Goal: Browse casually: Explore the website without a specific task or goal

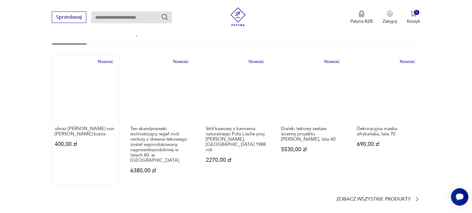
scroll to position [372, 0]
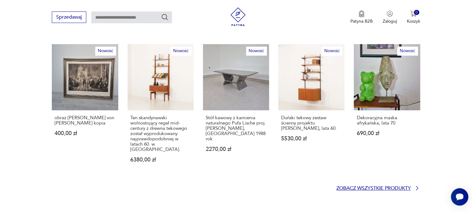
click at [376, 186] on p "Zobacz wszystkie produkty" at bounding box center [373, 188] width 74 height 4
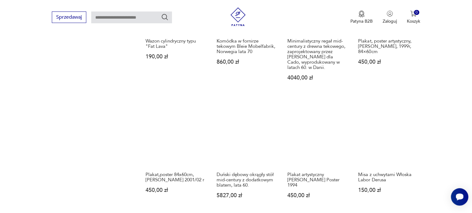
scroll to position [524, 0]
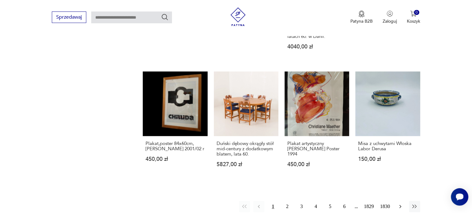
click at [398, 203] on icon "button" at bounding box center [400, 206] width 6 height 6
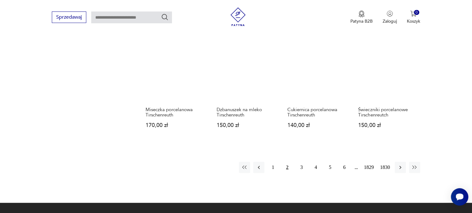
scroll to position [514, 0]
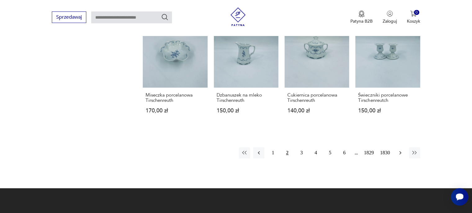
click at [397, 154] on icon "button" at bounding box center [400, 152] width 6 height 6
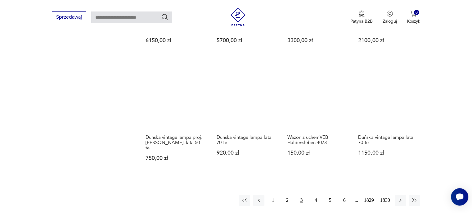
scroll to position [514, 0]
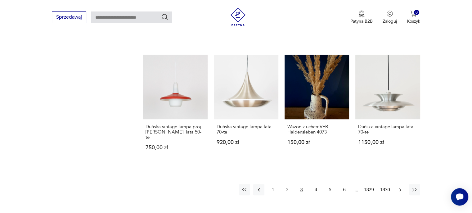
click at [400, 186] on icon "button" at bounding box center [400, 189] width 6 height 6
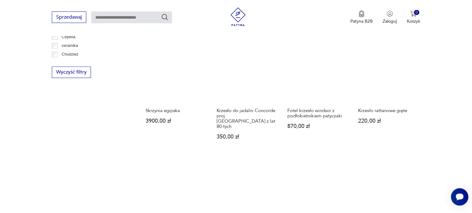
scroll to position [452, 0]
